Goal: Task Accomplishment & Management: Use online tool/utility

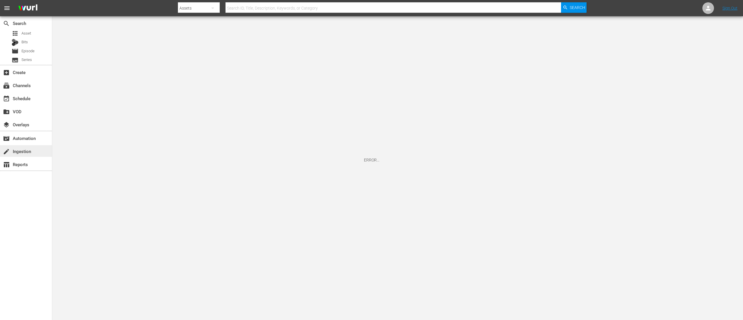
click at [20, 146] on div "create Ingestion" at bounding box center [26, 151] width 52 height 12
click at [27, 38] on div "Bits" at bounding box center [20, 42] width 16 height 8
click at [27, 33] on span "Asset" at bounding box center [26, 33] width 10 height 6
